Goal: Transaction & Acquisition: Purchase product/service

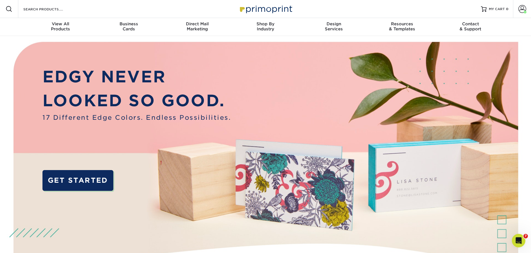
drag, startPoint x: 102, startPoint y: 8, endPoint x: 84, endPoint y: 6, distance: 18.2
click at [101, 8] on div "Resources Menu Search Products Account [PERSON_NAME] Account Dashboard Active O…" at bounding box center [265, 9] width 531 height 18
click at [56, 9] on input "Search Products" at bounding box center [50, 9] width 55 height 7
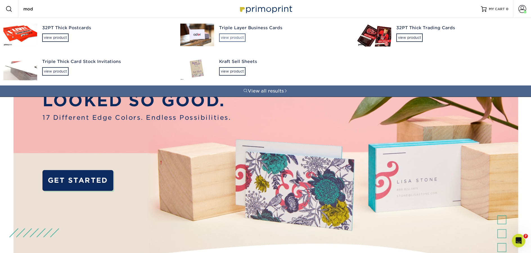
type input "mod"
click at [240, 41] on div "view product" at bounding box center [232, 37] width 26 height 8
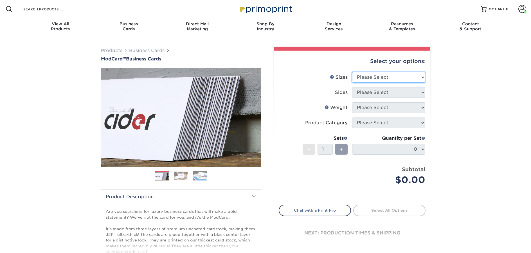
click at [380, 80] on select "Please Select 1.5" x 3.5" - Mini 1.75" x 3.5" - Mini 2" x 2" - Square 2" x 3" -…" at bounding box center [388, 77] width 73 height 11
click at [352, 72] on select "Please Select 1.5" x 3.5" - Mini 1.75" x 3.5" - Mini 2" x 2" - Square 2" x 3" -…" at bounding box center [388, 77] width 73 height 11
click at [385, 81] on select "Please Select 1.5" x 3.5" - Mini 1.75" x 3.5" - Mini 2" x 2" - Square 2" x 3" -…" at bounding box center [388, 77] width 73 height 11
select select "2.00x3.50"
click at [352, 72] on select "Please Select 1.5" x 3.5" - Mini 1.75" x 3.5" - Mini 2" x 2" - Square 2" x 3" -…" at bounding box center [388, 77] width 73 height 11
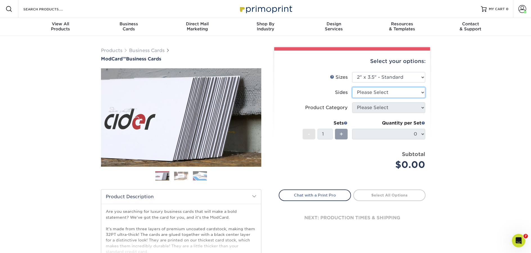
click at [373, 93] on select "Please Select Print Both Sides Print Front Only" at bounding box center [388, 92] width 73 height 11
select select "13abbda7-1d64-4f25-8bb2-c179b224825d"
click at [352, 87] on select "Please Select Print Both Sides Print Front Only" at bounding box center [388, 92] width 73 height 11
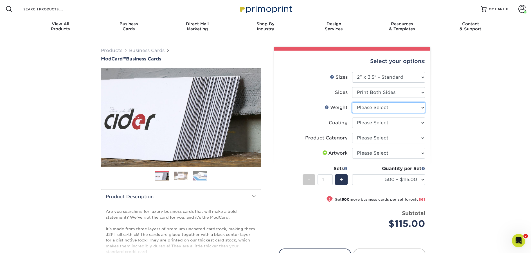
click at [374, 109] on select "Please Select 32PTUCBLK" at bounding box center [388, 107] width 73 height 11
select select "32PTUCBLK"
click at [352, 102] on select "Please Select 32PTUCBLK" at bounding box center [388, 107] width 73 height 11
click at [374, 125] on select at bounding box center [388, 123] width 73 height 11
select select "3e7618de-abca-4bda-9f97-8b9129e913d8"
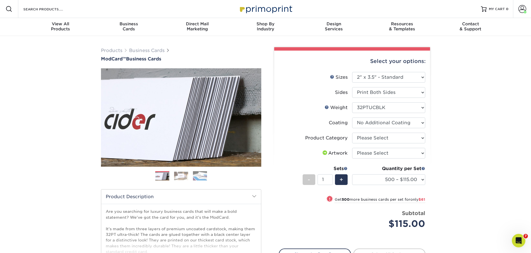
click at [352, 118] on select at bounding box center [388, 123] width 73 height 11
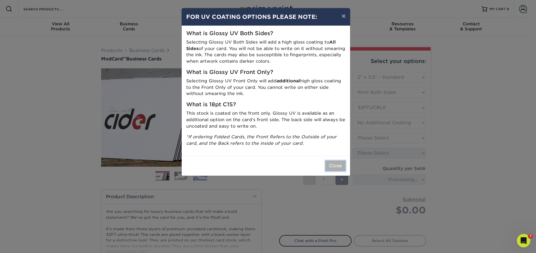
click at [341, 166] on button "Close" at bounding box center [335, 166] width 20 height 11
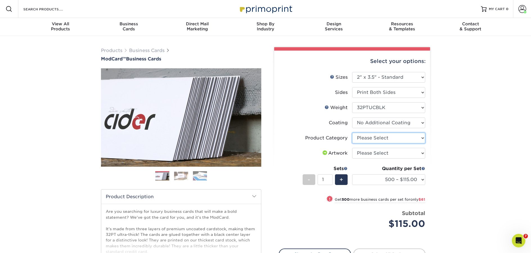
click at [379, 139] on select "Please Select Business Cards" at bounding box center [388, 138] width 73 height 11
select select "3b5148f1-0588-4f88-a218-97bcfdce65c1"
click at [352, 133] on select "Please Select Business Cards" at bounding box center [388, 138] width 73 height 11
click at [376, 154] on select "Please Select I will upload files I need a design - $100" at bounding box center [388, 153] width 73 height 11
select select "upload"
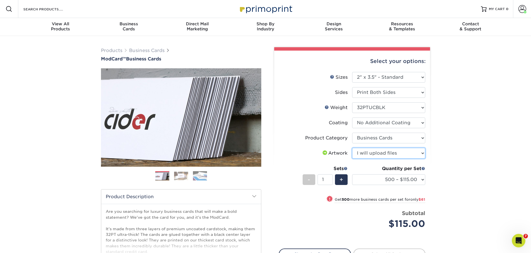
click at [352, 148] on select "Please Select I will upload files I need a design - $100" at bounding box center [388, 153] width 73 height 11
click at [278, 12] on img at bounding box center [266, 9] width 56 height 12
